Goal: Task Accomplishment & Management: Manage account settings

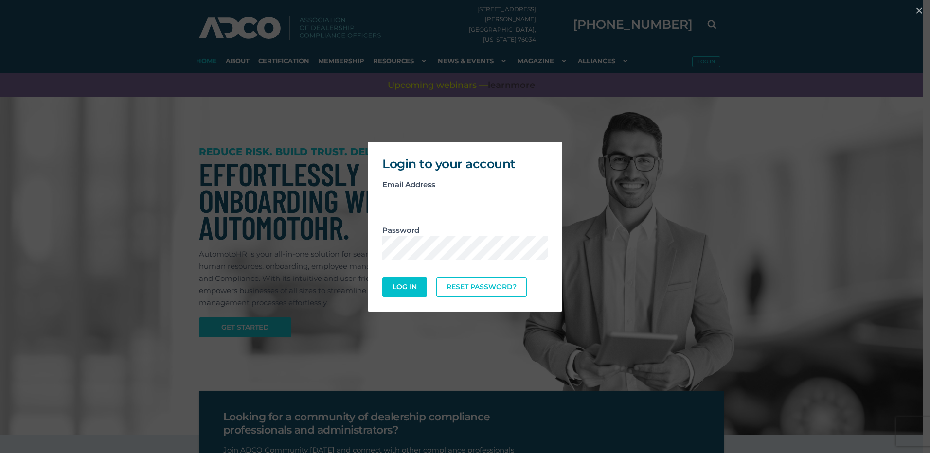
click at [443, 213] on input "email" at bounding box center [464, 203] width 165 height 24
click at [483, 201] on input "email" at bounding box center [464, 203] width 165 height 24
type input "[EMAIL_ADDRESS][DOMAIN_NAME]"
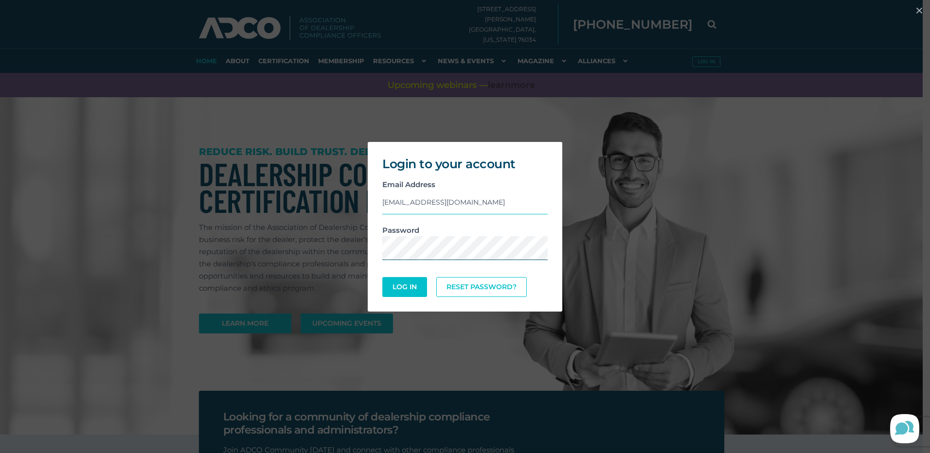
click at [382, 277] on button "Log In" at bounding box center [404, 287] width 45 height 20
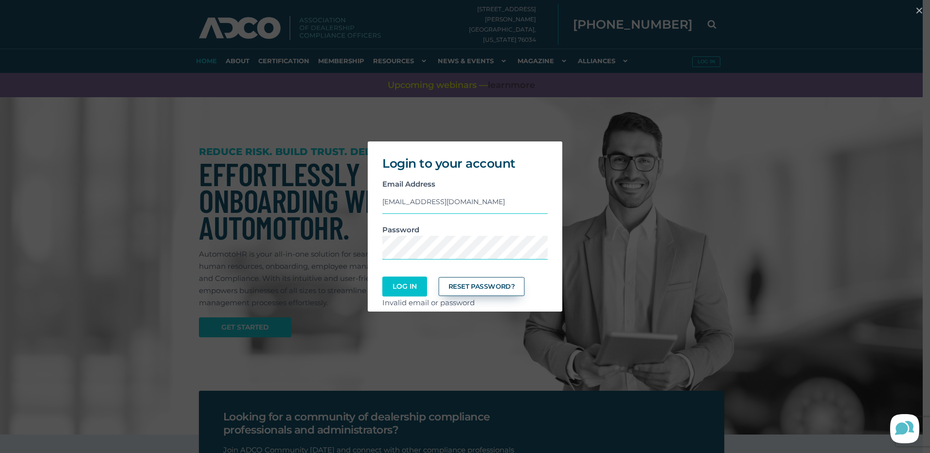
click at [477, 279] on link "Reset Password?" at bounding box center [482, 286] width 86 height 19
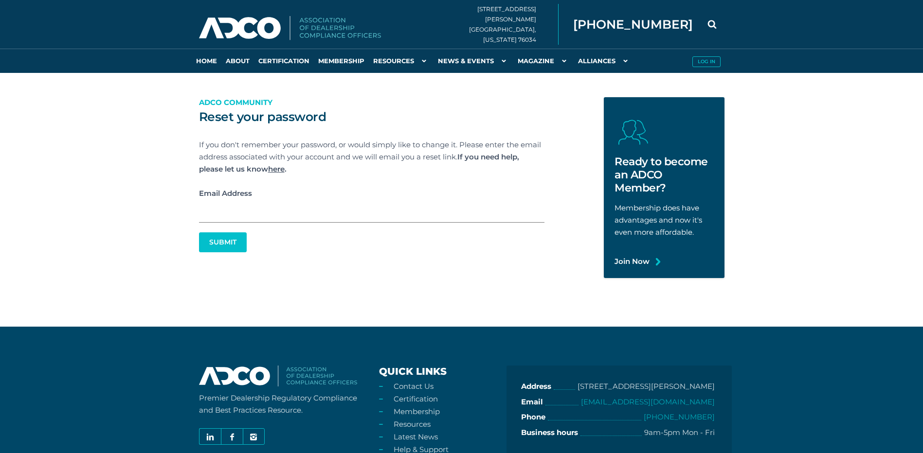
click at [246, 214] on input "Email Address" at bounding box center [371, 210] width 345 height 23
type input "lydiar1513@gmail.com"
click at [206, 236] on button "Submit" at bounding box center [222, 242] width 45 height 19
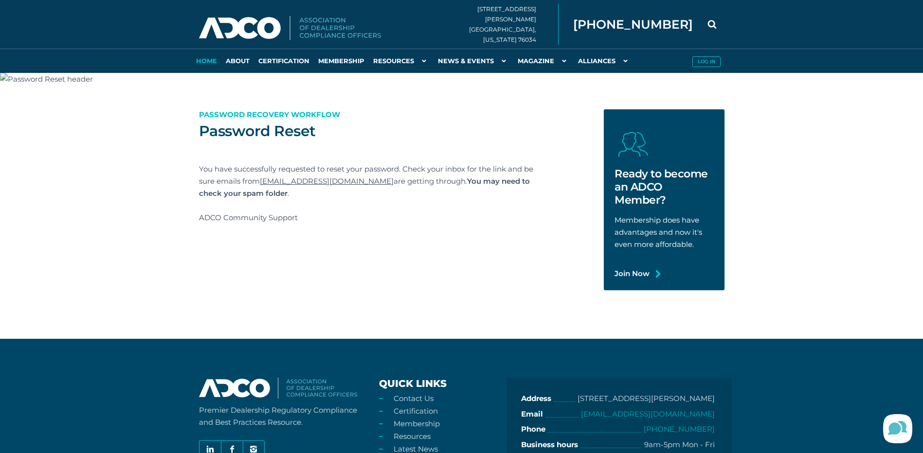
click at [202, 56] on link "Home" at bounding box center [207, 61] width 30 height 24
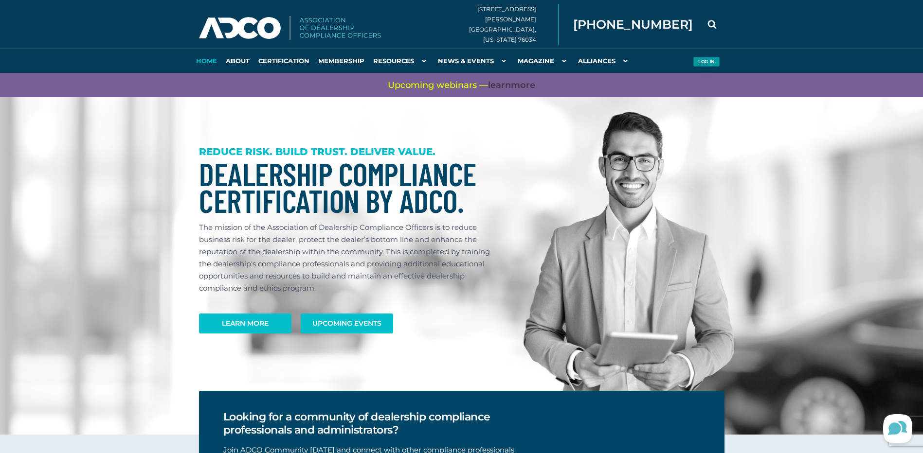
click at [705, 65] on button "Log in" at bounding box center [706, 62] width 27 height 10
